Goal: Information Seeking & Learning: Learn about a topic

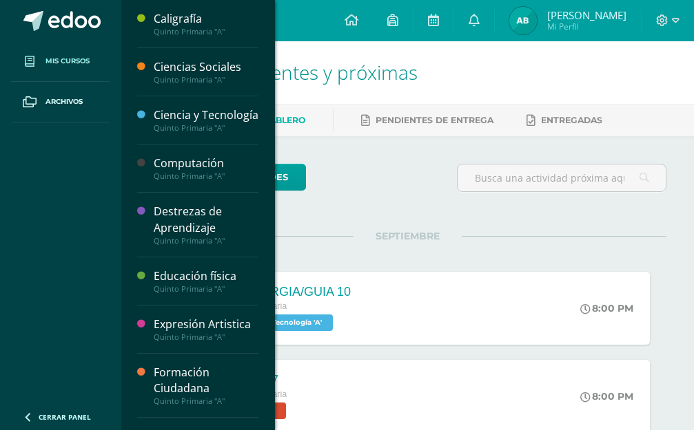
click at [61, 54] on link "Mis cursos" at bounding box center [60, 61] width 99 height 41
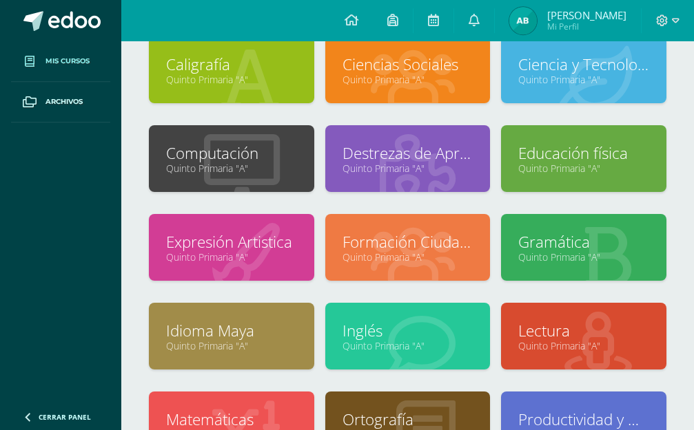
scroll to position [219, 0]
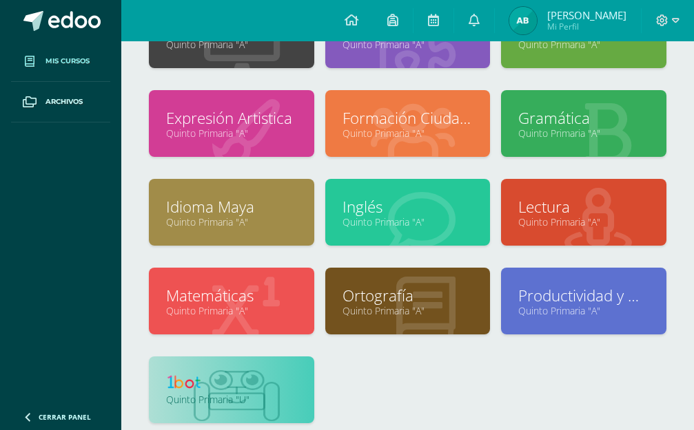
click at [203, 388] on img at bounding box center [186, 382] width 41 height 17
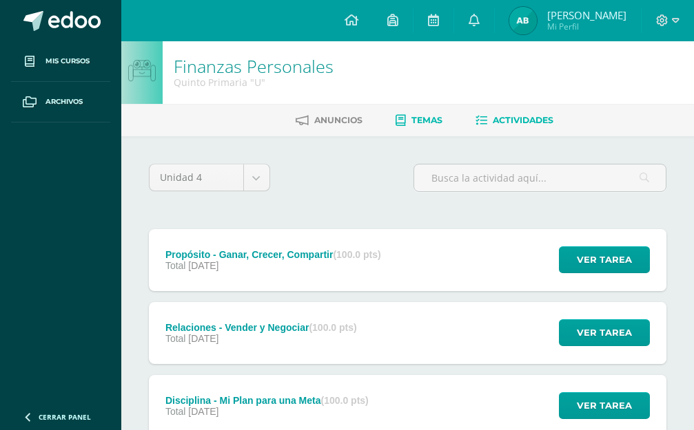
click at [418, 118] on span "Temas" at bounding box center [426, 120] width 31 height 10
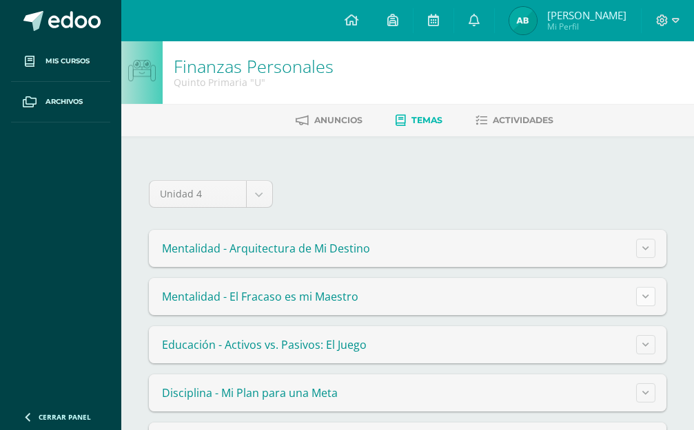
click at [645, 298] on icon at bounding box center [645, 297] width 7 height 8
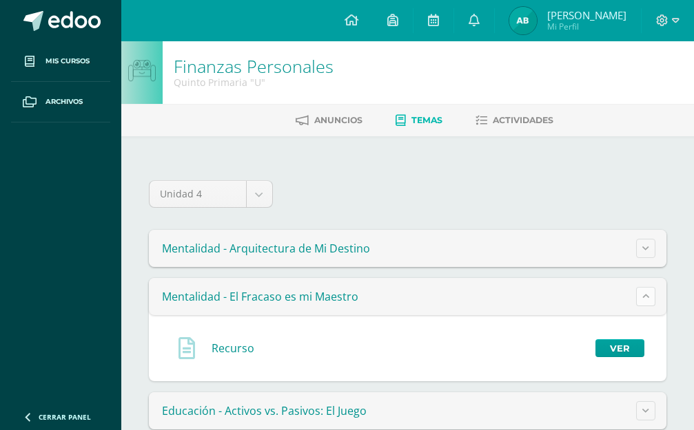
click at [645, 298] on icon at bounding box center [645, 297] width 7 height 8
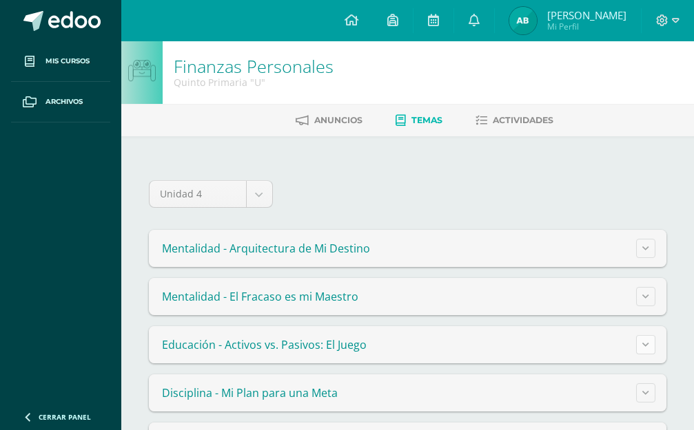
click at [644, 344] on icon at bounding box center [645, 345] width 7 height 8
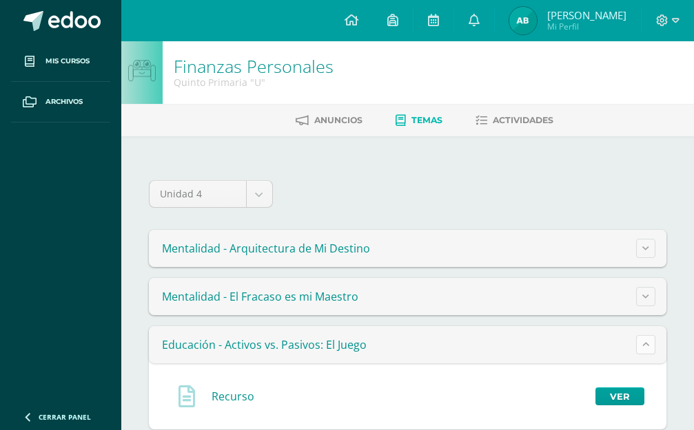
click at [644, 344] on icon at bounding box center [645, 345] width 7 height 8
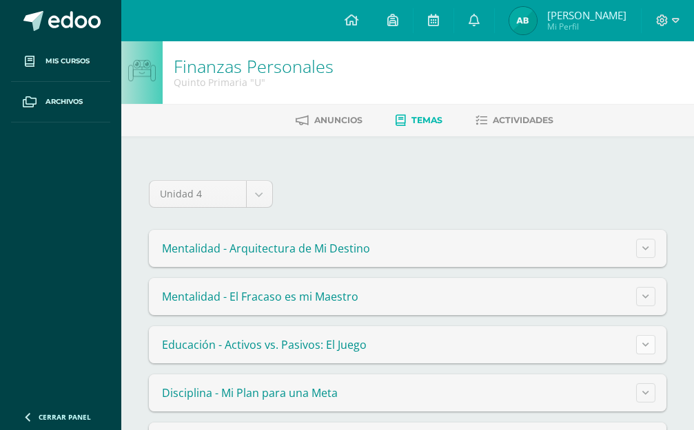
click at [647, 344] on icon at bounding box center [645, 345] width 7 height 8
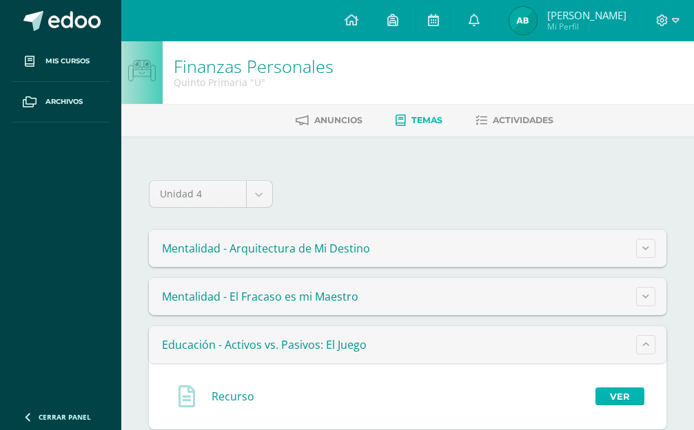
click at [603, 388] on link "Ver" at bounding box center [619, 397] width 49 height 18
click at [647, 296] on icon at bounding box center [645, 297] width 7 height 8
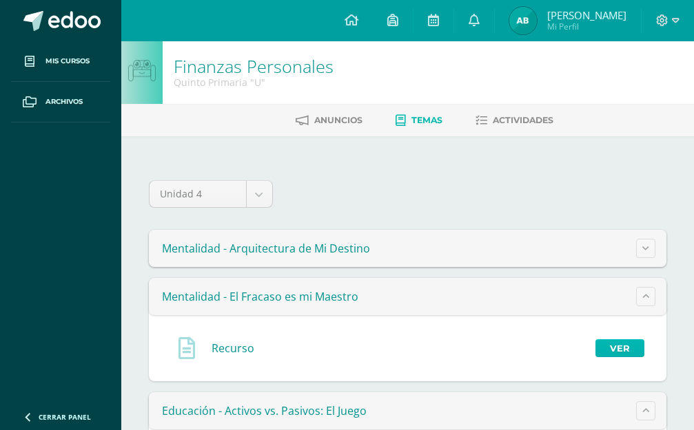
click at [619, 340] on link "Ver" at bounding box center [619, 349] width 49 height 18
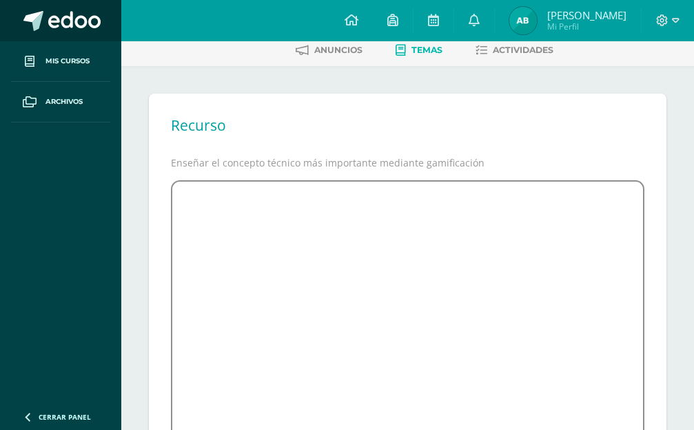
scroll to position [70, 0]
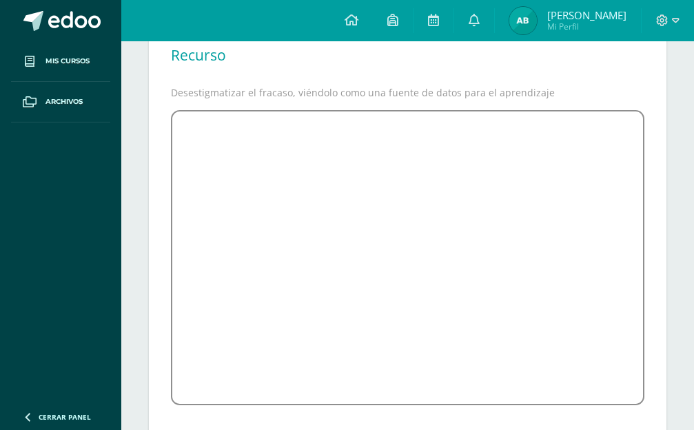
scroll to position [179, 0]
